Goal: Task Accomplishment & Management: Manage account settings

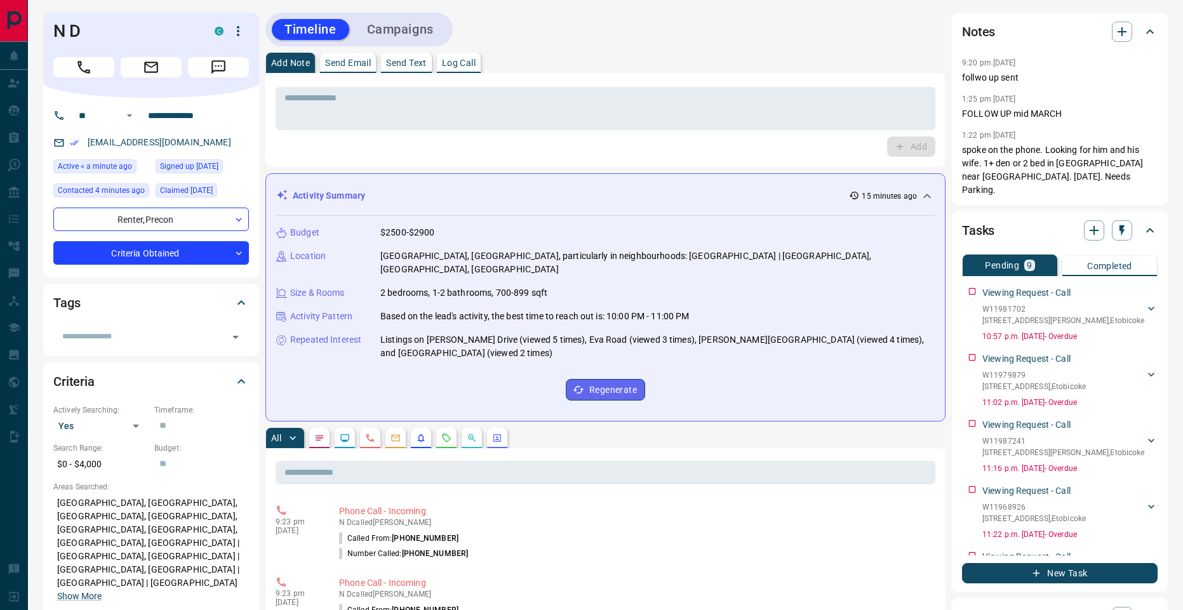
click at [410, 35] on button "Campaigns" at bounding box center [400, 29] width 92 height 21
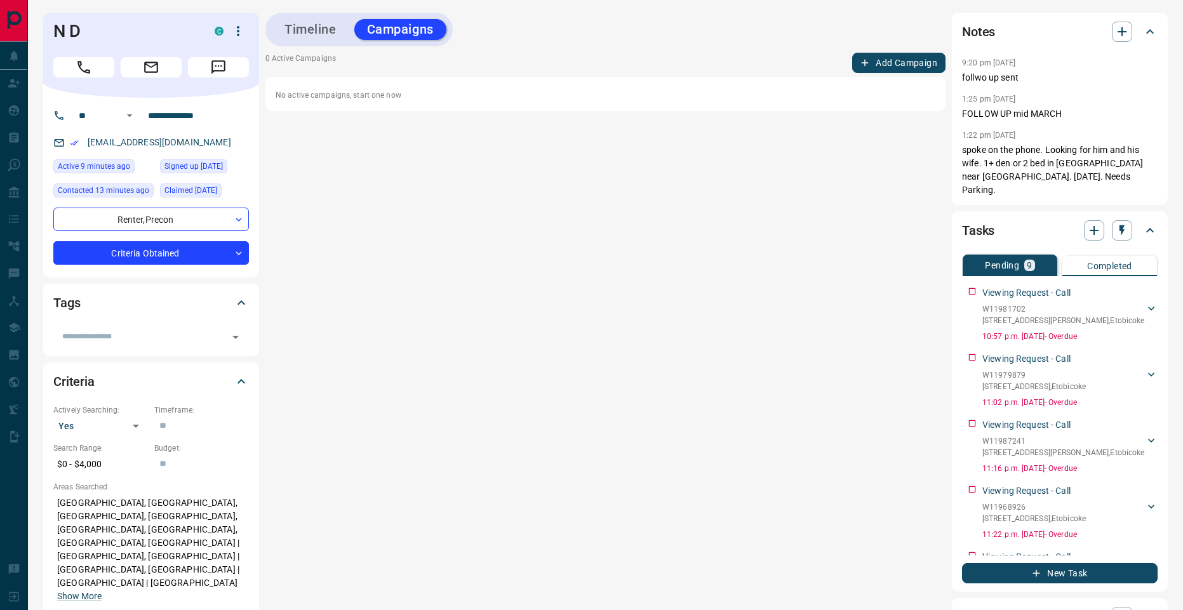
click at [307, 19] on button "Timeline" at bounding box center [310, 29] width 77 height 21
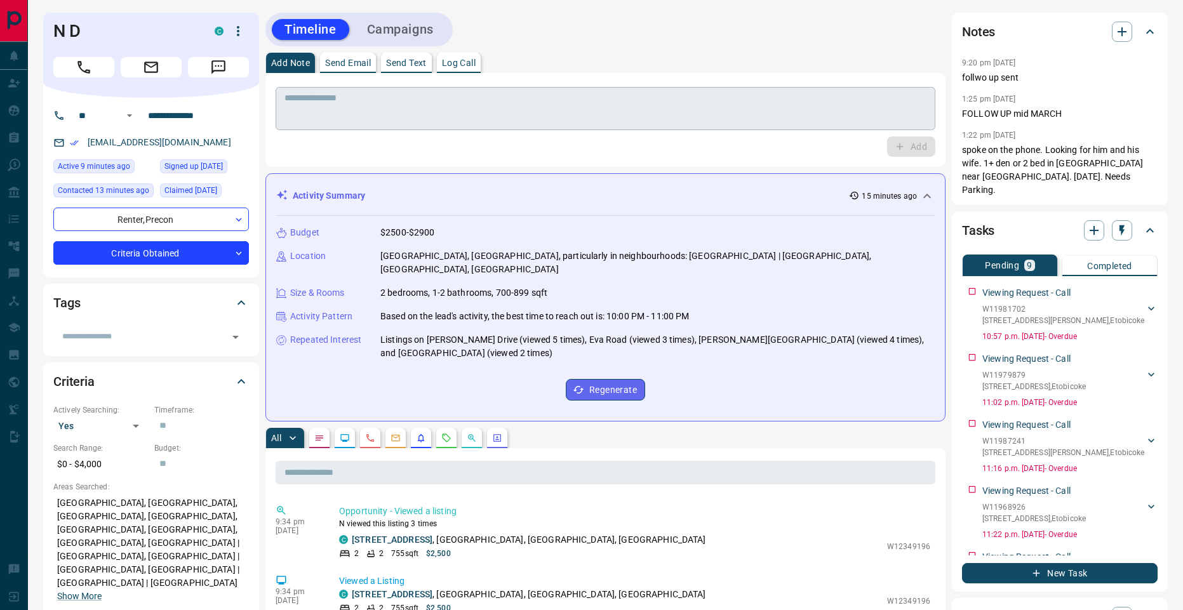
click at [348, 107] on textarea at bounding box center [605, 109] width 642 height 32
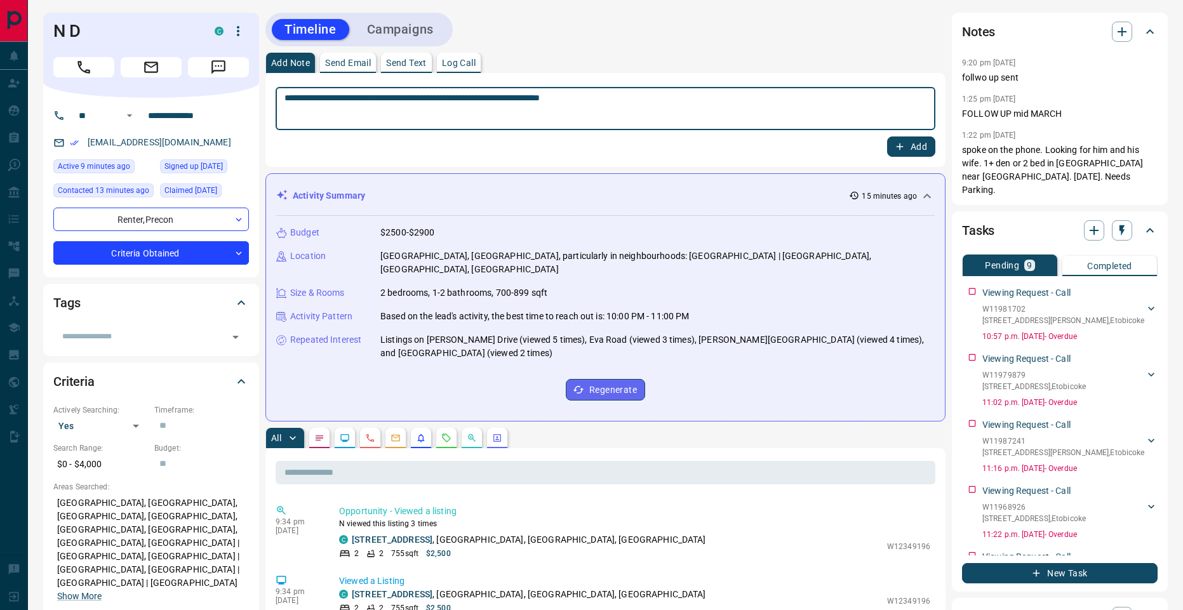
type textarea "**********"
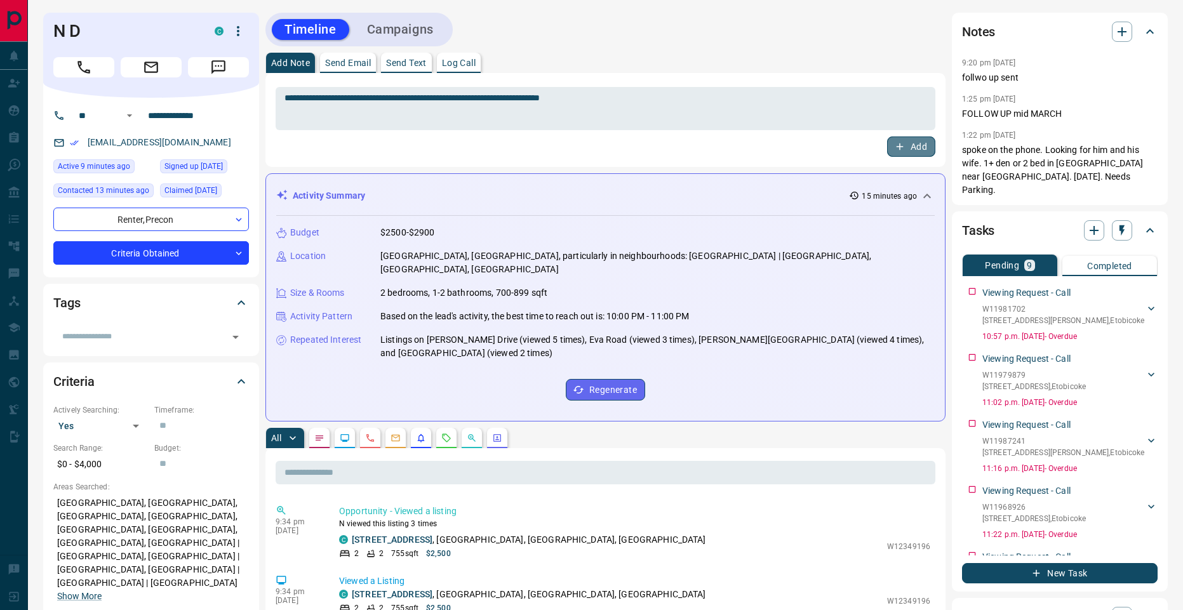
click at [902, 142] on icon "button" at bounding box center [899, 146] width 11 height 11
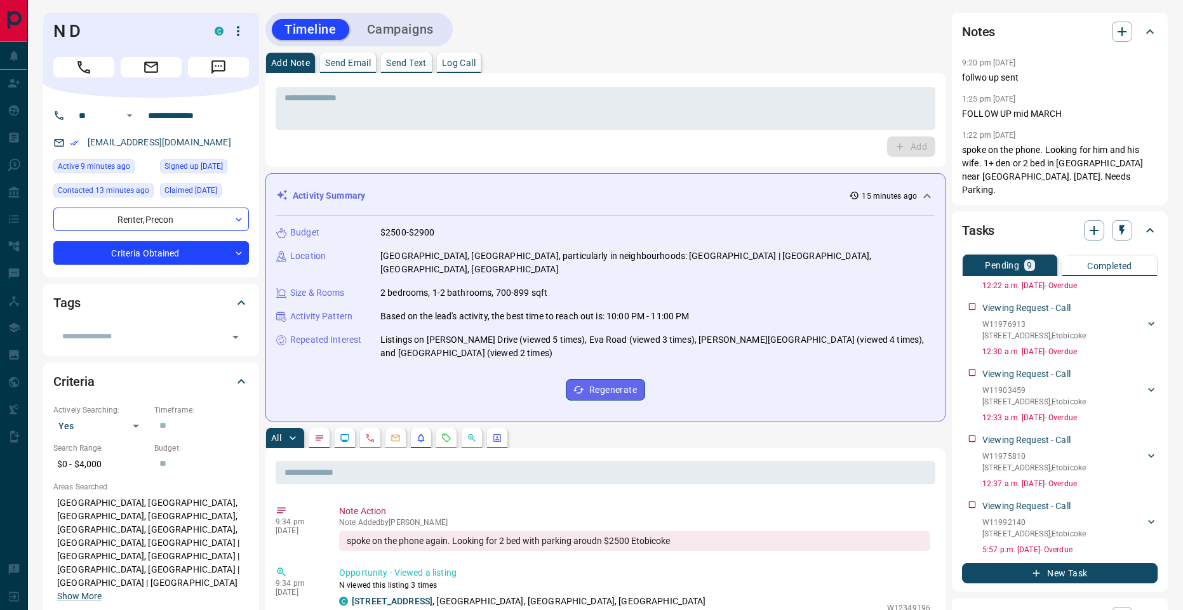
scroll to position [318, 0]
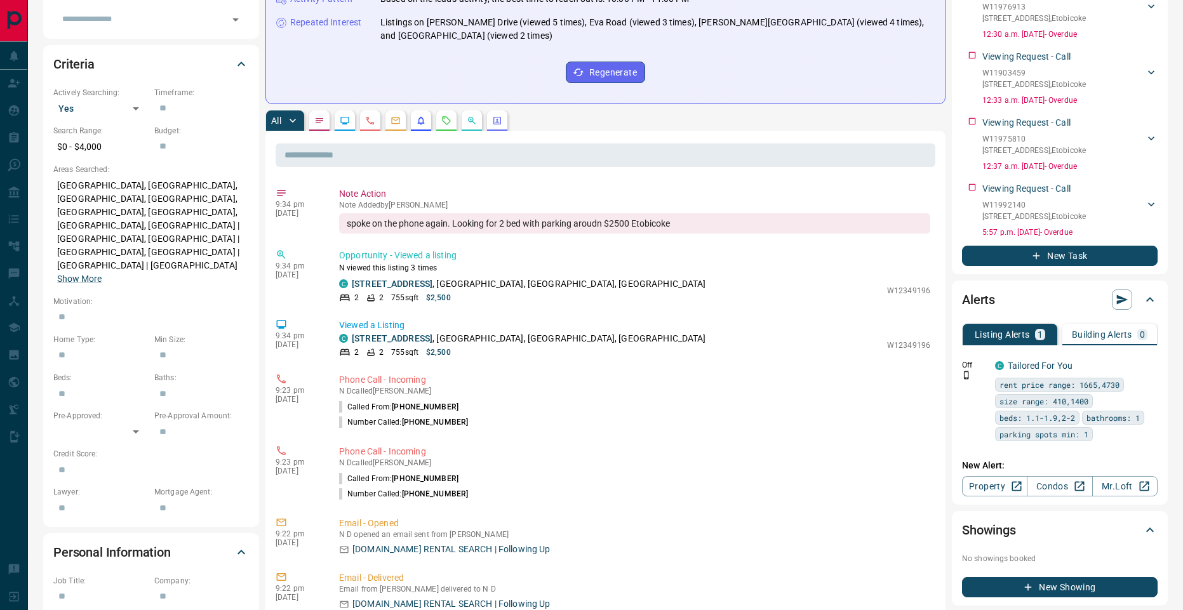
click at [1148, 292] on icon at bounding box center [1149, 299] width 15 height 15
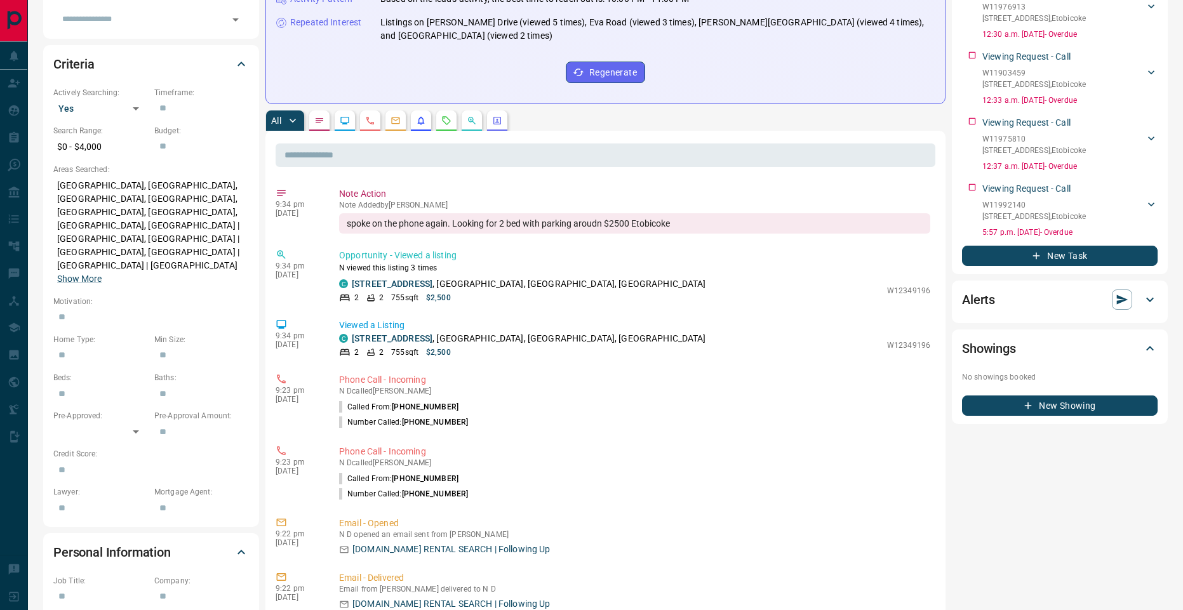
click at [1151, 292] on icon at bounding box center [1149, 299] width 15 height 15
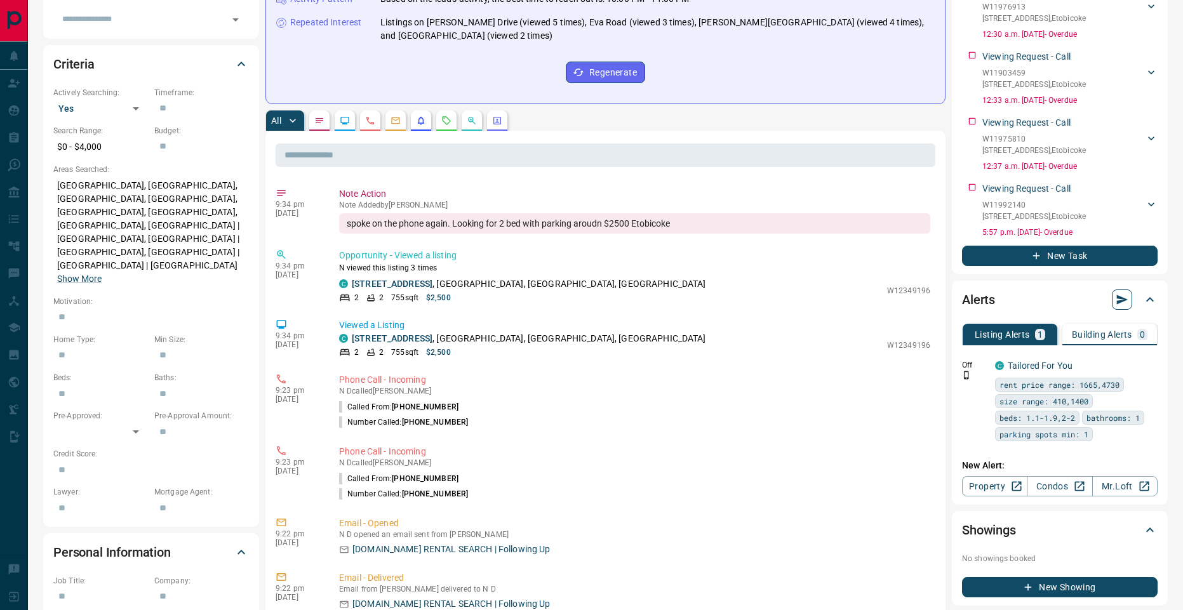
click at [1123, 293] on icon "button" at bounding box center [1122, 299] width 13 height 13
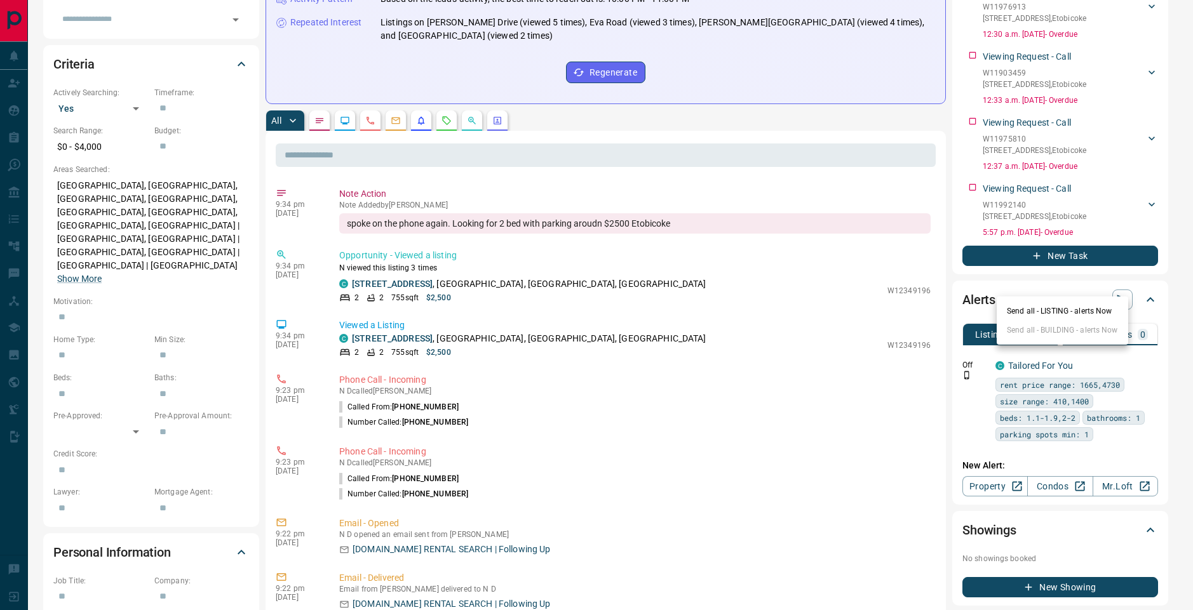
click at [1041, 273] on div at bounding box center [596, 305] width 1193 height 610
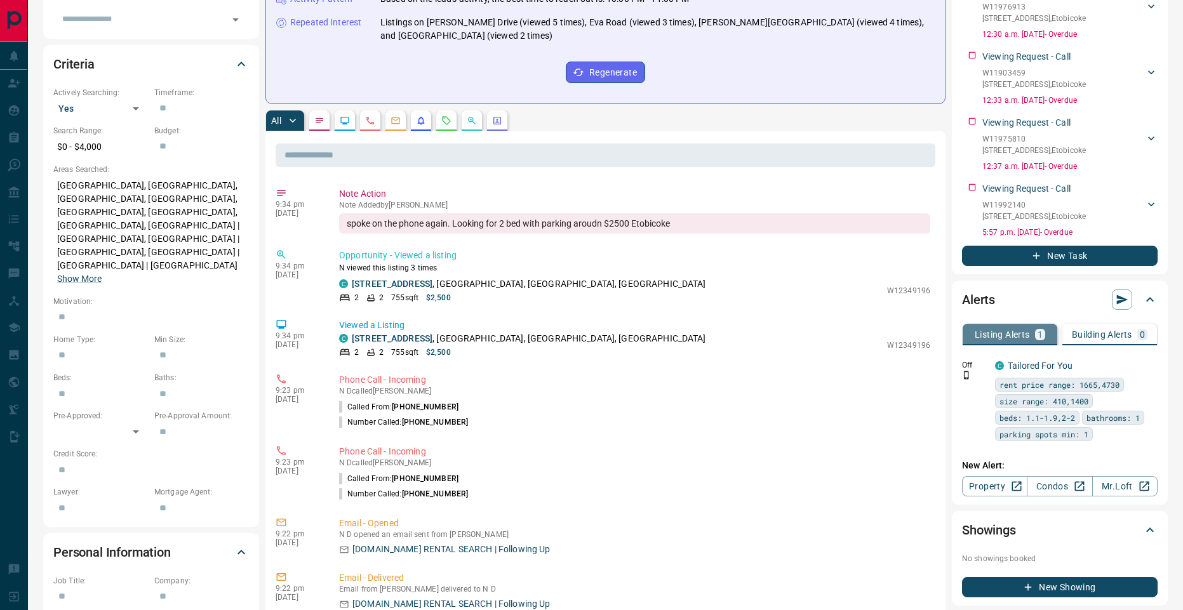
click at [991, 330] on p "Listing Alerts" at bounding box center [1002, 334] width 55 height 9
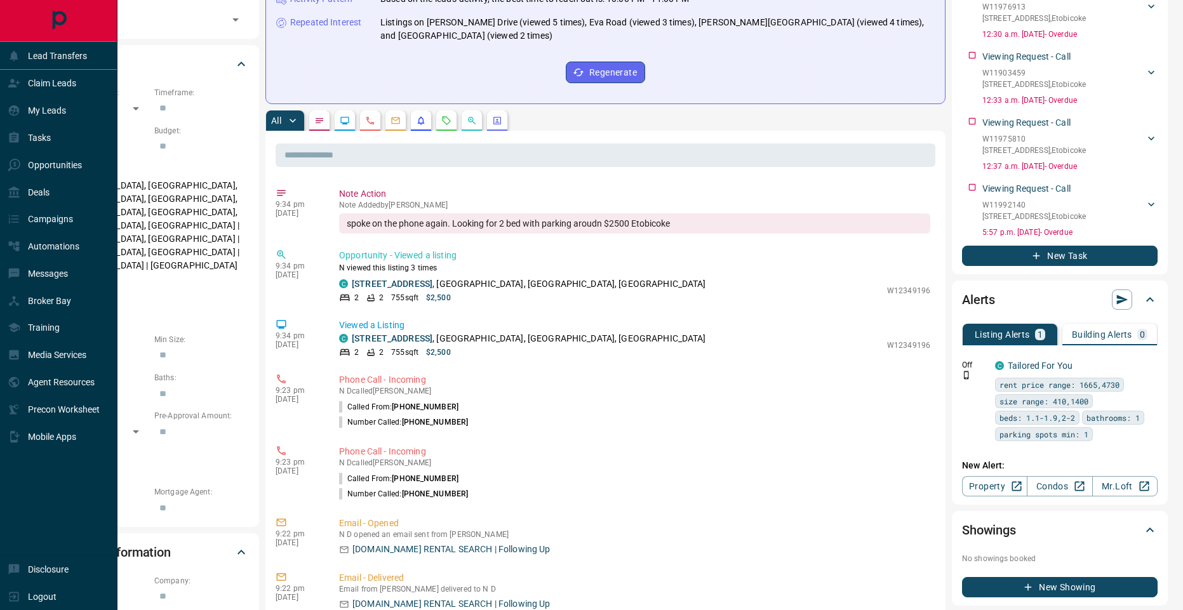
click at [64, 14] on icon "Main Page" at bounding box center [59, 20] width 14 height 18
